Goal: Task Accomplishment & Management: Complete application form

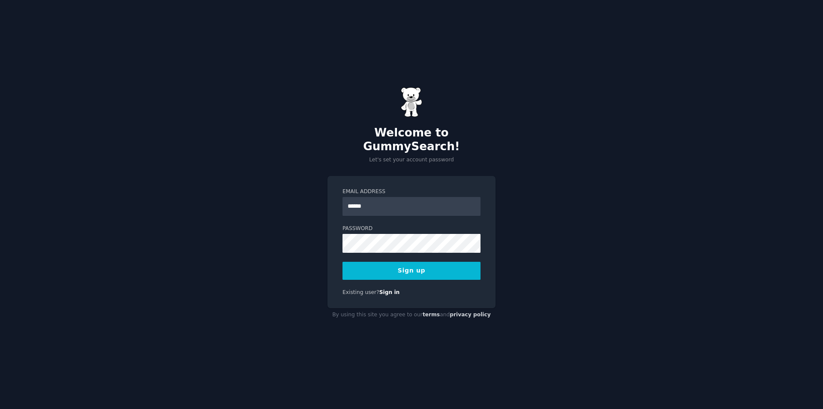
type input "**********"
click at [451, 266] on button "Sign up" at bounding box center [412, 271] width 138 height 18
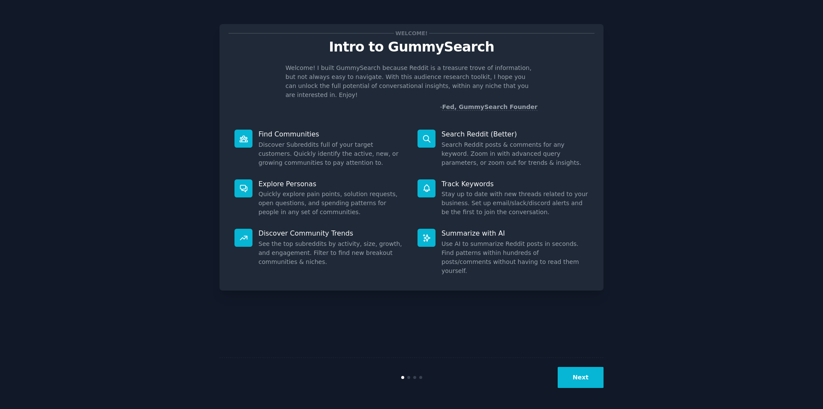
click at [593, 377] on button "Next" at bounding box center [581, 377] width 46 height 21
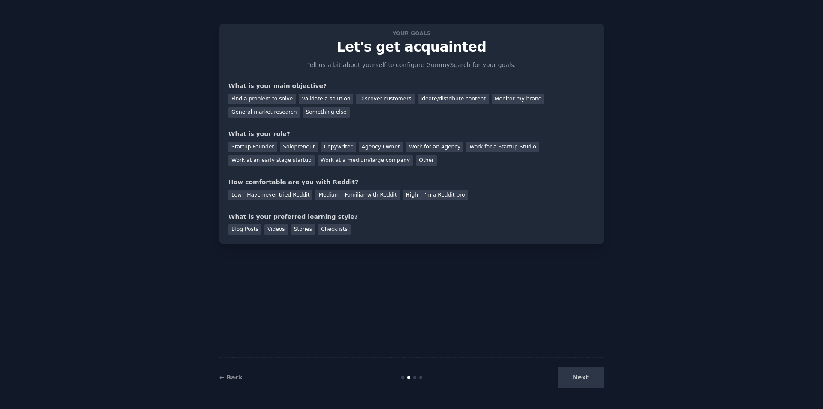
click at [573, 377] on div "Next" at bounding box center [540, 377] width 128 height 21
click at [287, 194] on div "Low - Have never tried Reddit" at bounding box center [271, 195] width 84 height 11
click at [262, 144] on div "Startup Founder" at bounding box center [253, 146] width 48 height 11
click at [261, 103] on div "Find a problem to solve" at bounding box center [262, 98] width 67 height 11
click at [325, 235] on div "Your goals Let's get acquainted Tell us a bit about yourself to configure Gummy…" at bounding box center [412, 134] width 384 height 220
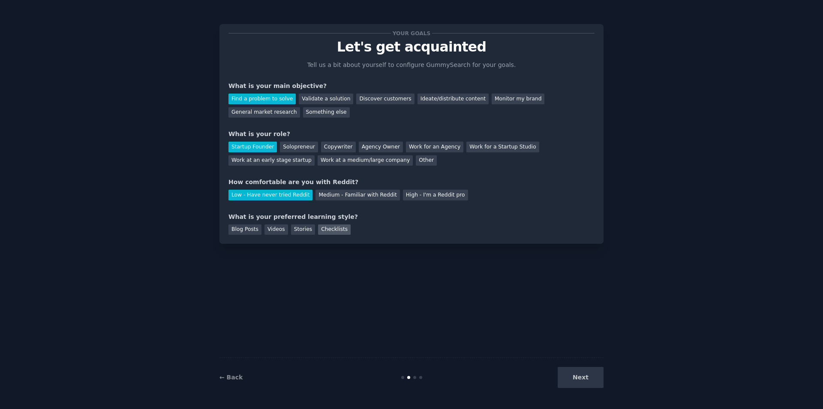
click at [325, 233] on div "Checklists" at bounding box center [334, 229] width 33 height 11
click at [572, 371] on button "Next" at bounding box center [581, 377] width 46 height 21
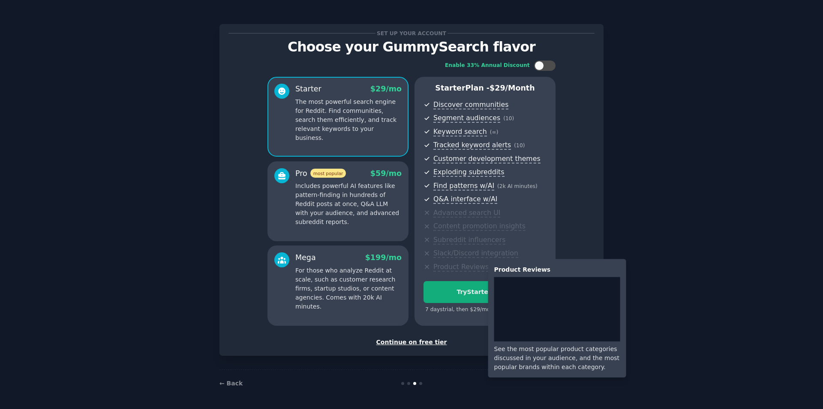
click at [351, 257] on div "Mega $ 199 /mo" at bounding box center [348, 257] width 106 height 11
